Goal: Task Accomplishment & Management: Manage account settings

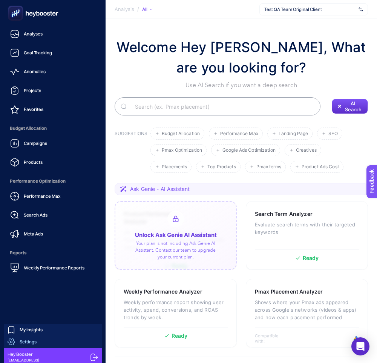
click at [59, 341] on link "Settings" at bounding box center [53, 342] width 98 height 12
